Goal: Task Accomplishment & Management: Manage account settings

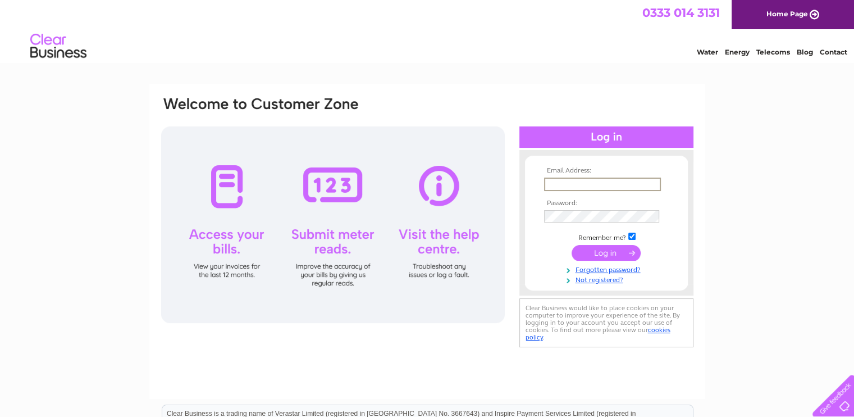
click at [564, 186] on input "text" at bounding box center [602, 183] width 117 height 13
type input "[EMAIL_ADDRESS][DOMAIN_NAME]"
click at [604, 250] on input "submit" at bounding box center [606, 252] width 69 height 16
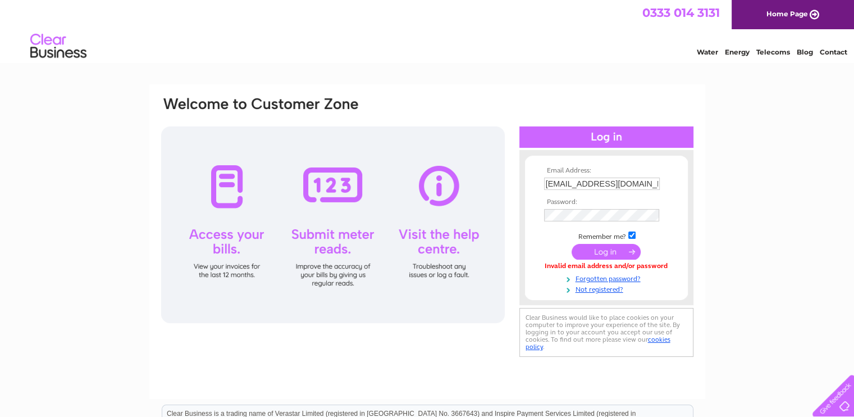
click at [753, 253] on div "Email Address: [EMAIL_ADDRESS][DOMAIN_NAME] Password: Forgotten password?" at bounding box center [427, 337] width 854 height 506
click at [652, 183] on input "[EMAIL_ADDRESS][DOMAIN_NAME]" at bounding box center [602, 183] width 117 height 13
click at [633, 233] on input "checkbox" at bounding box center [631, 234] width 7 height 7
checkbox input "false"
click at [593, 248] on input "submit" at bounding box center [606, 252] width 69 height 16
